Goal: Task Accomplishment & Management: Manage account settings

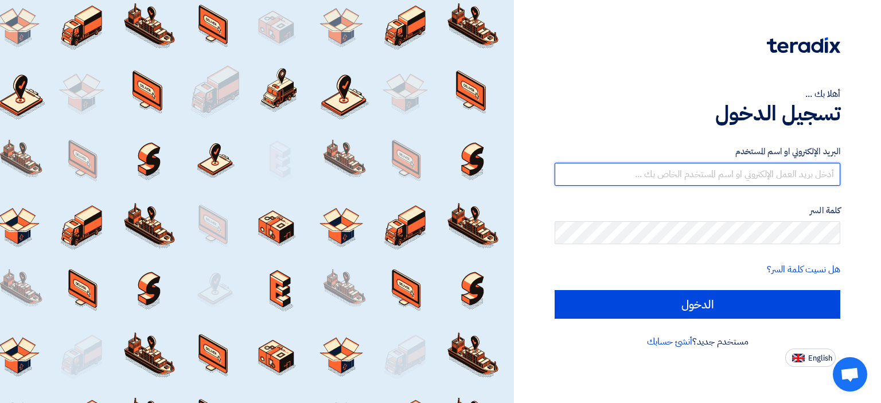
click at [673, 177] on input "text" at bounding box center [698, 174] width 286 height 23
type input "[EMAIL_ADDRESS][DOMAIN_NAME]"
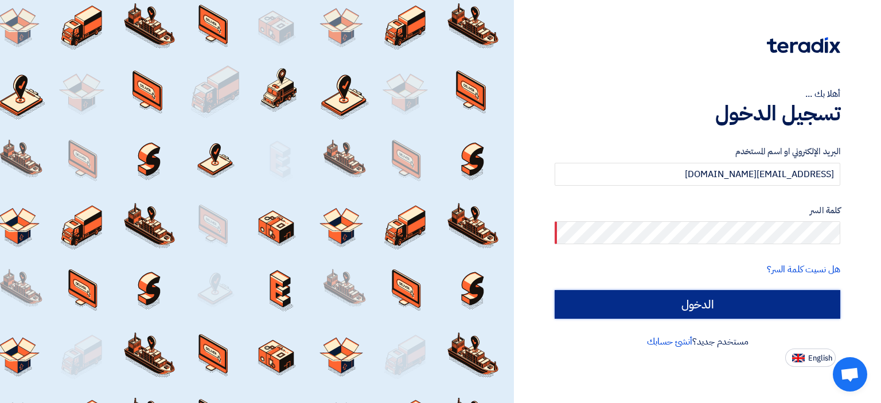
click at [750, 310] on input "الدخول" at bounding box center [698, 304] width 286 height 29
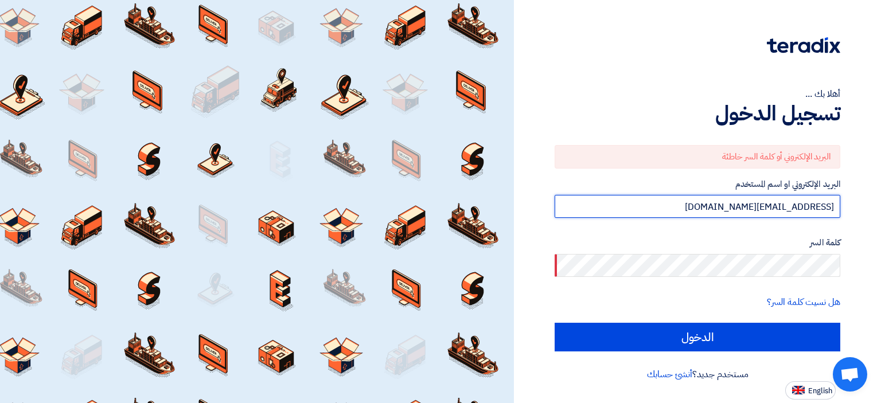
click at [728, 208] on input "[EMAIL_ADDRESS][DOMAIN_NAME]" at bounding box center [698, 206] width 286 height 23
click at [708, 208] on input "[EMAIL_ADDRESS][DOMAIN_NAME]" at bounding box center [698, 206] width 286 height 23
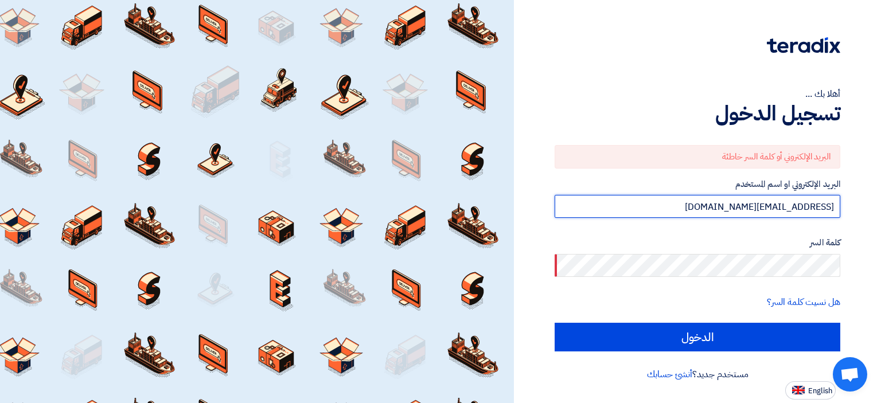
click at [708, 208] on input "[EMAIL_ADDRESS][DOMAIN_NAME]" at bounding box center [698, 206] width 286 height 23
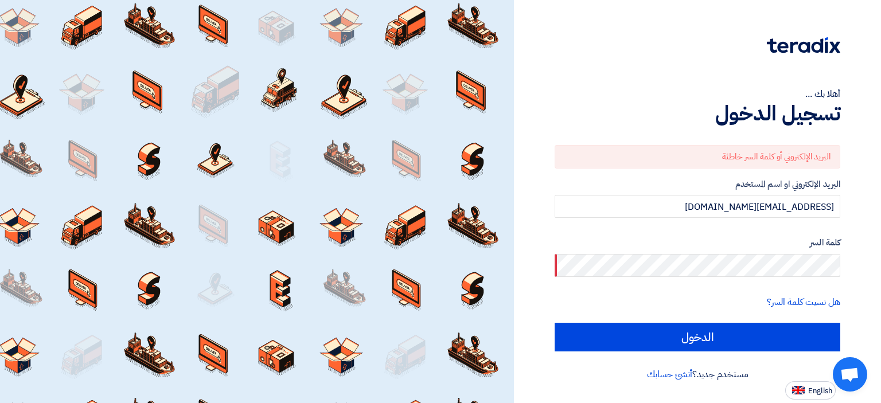
click at [724, 159] on div "البريد الإلكتروني أو كلمة السر خاطئة" at bounding box center [698, 157] width 286 height 24
click at [785, 302] on link "هل نسيت كلمة السر؟" at bounding box center [803, 302] width 73 height 14
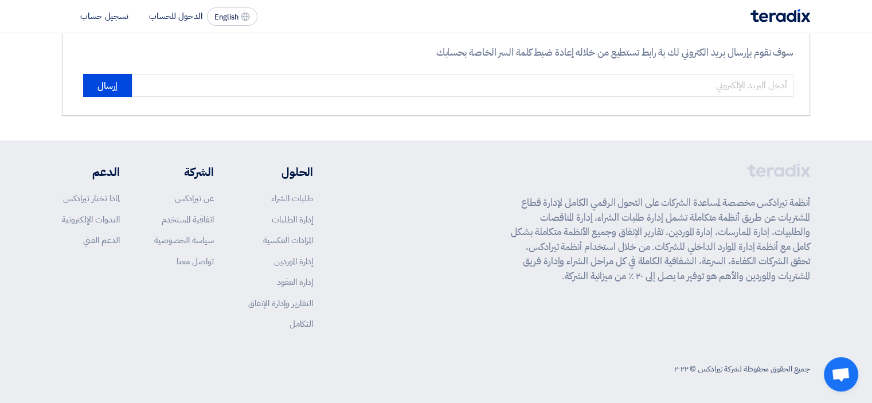
scroll to position [89, 0]
